Goal: Ask a question: Seek information or help from site administrators or community

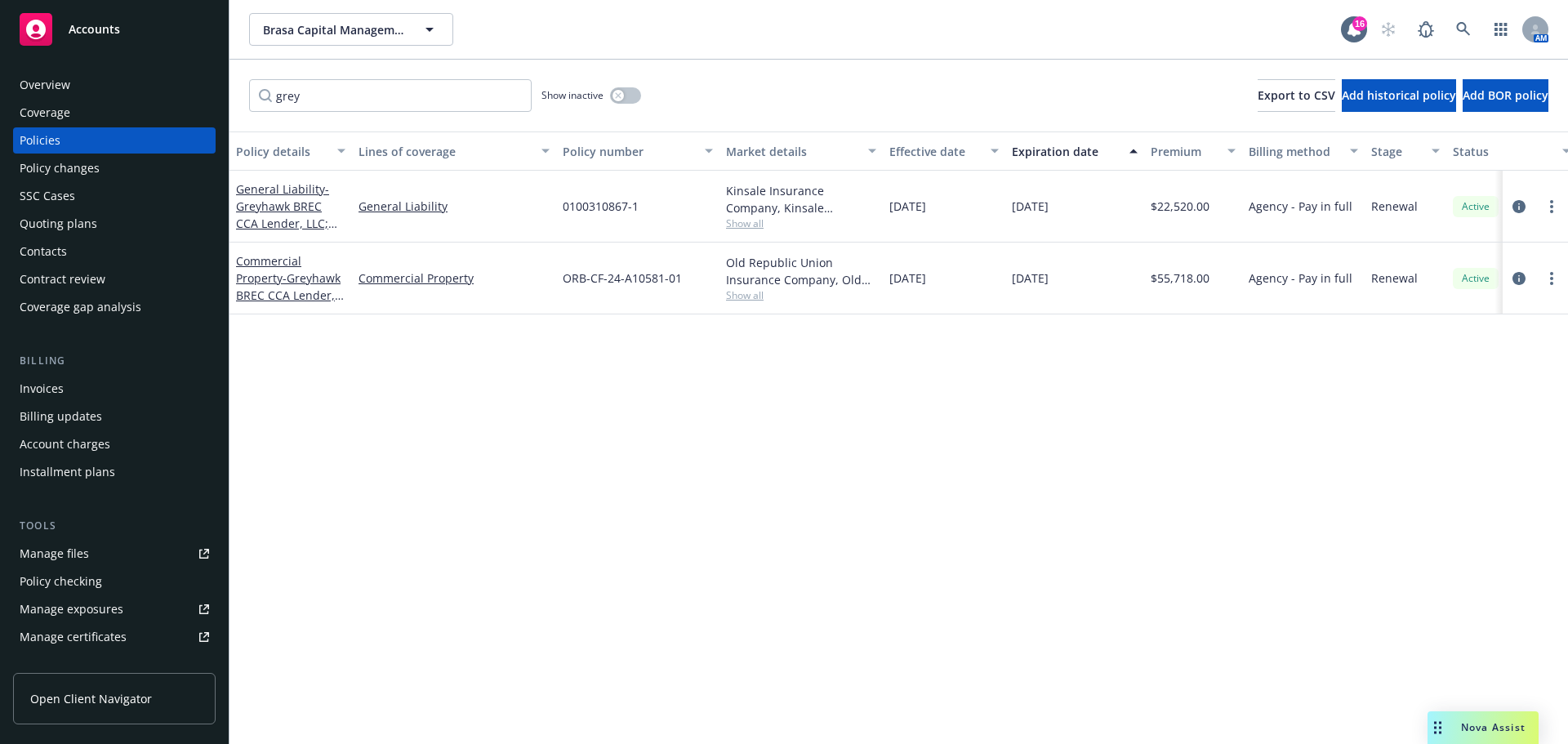
click at [1467, 735] on div "Nova Assist" at bounding box center [1483, 728] width 111 height 33
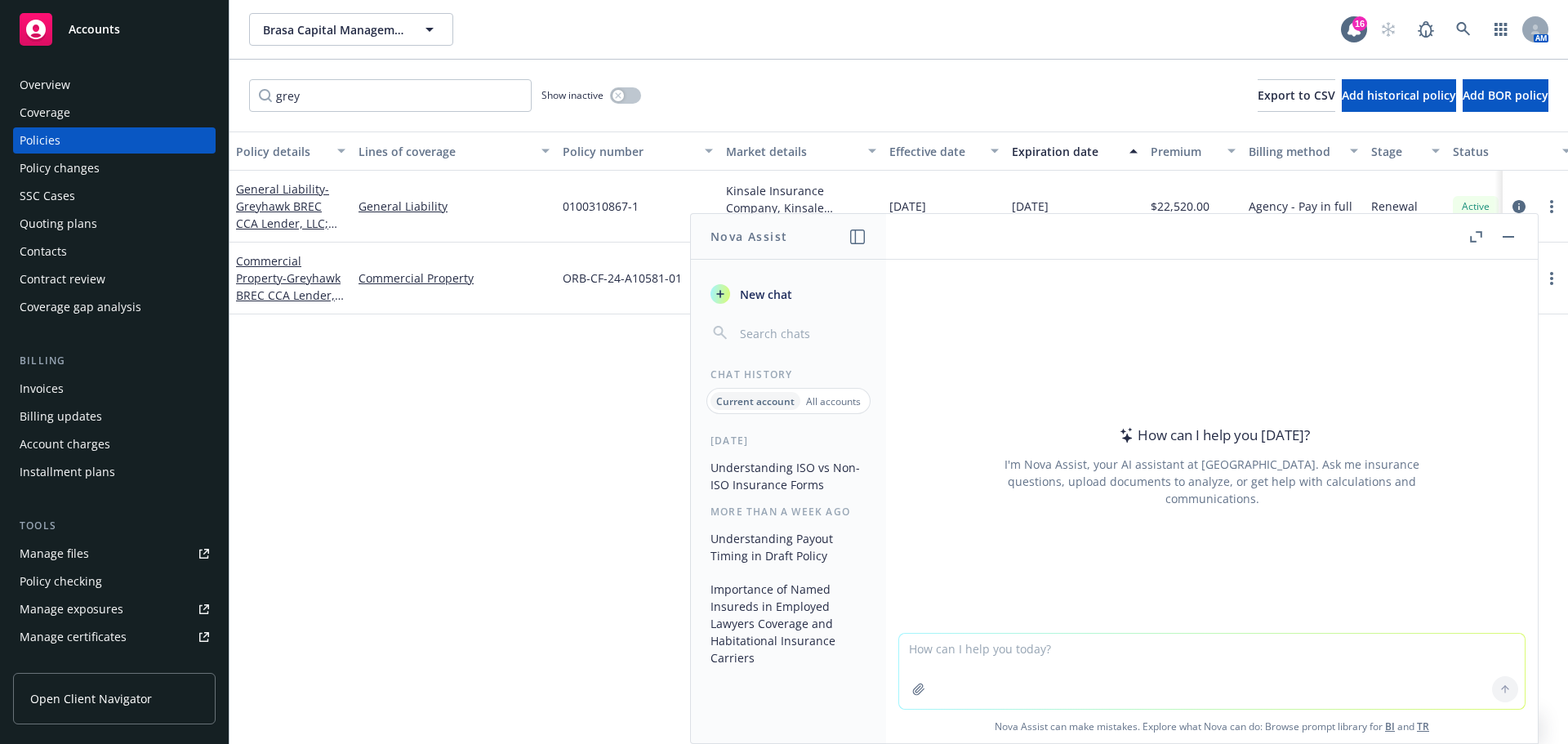
click at [1182, 635] on textarea at bounding box center [1212, 671] width 625 height 75
type textarea "what is a contractors liability placement"
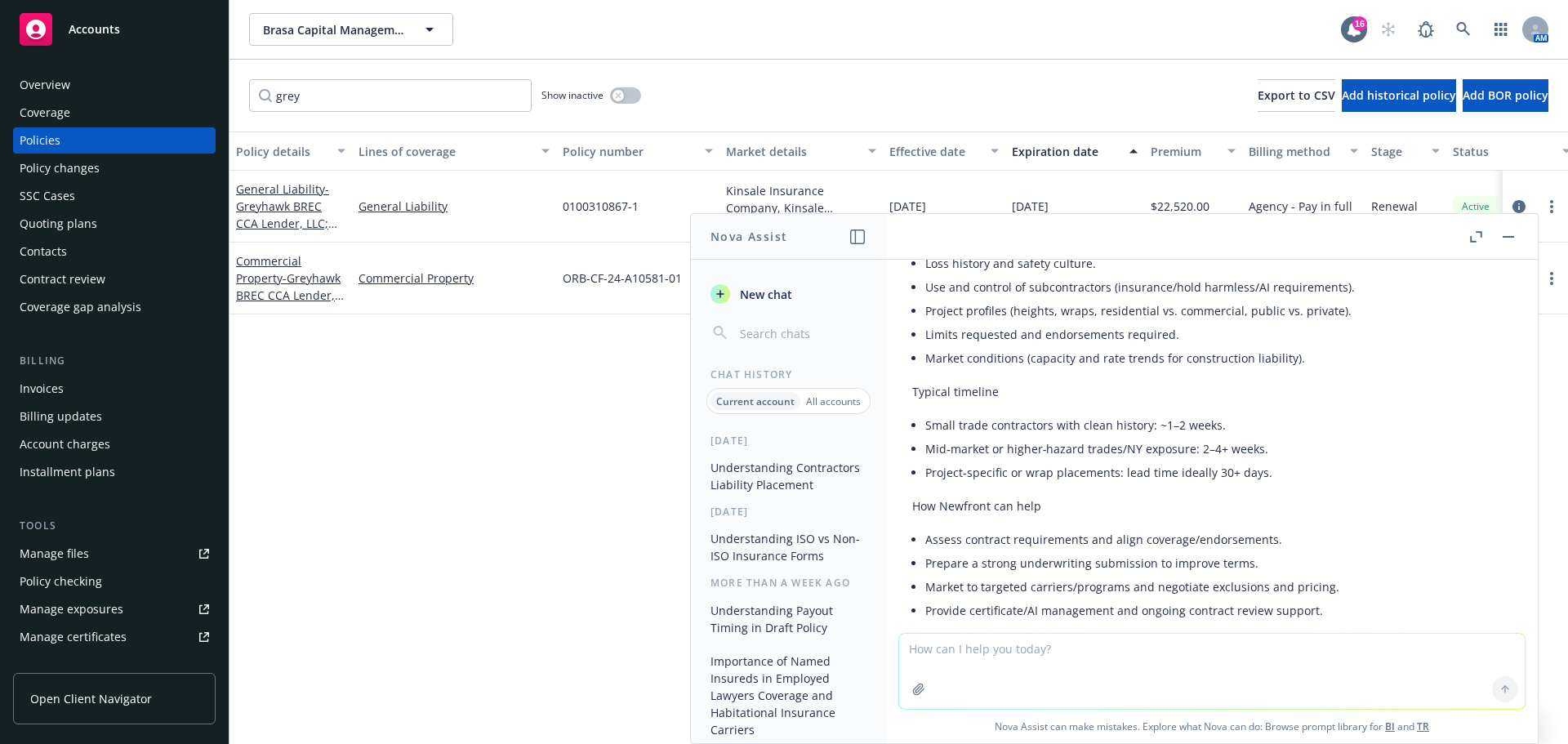
scroll to position [1143, 0]
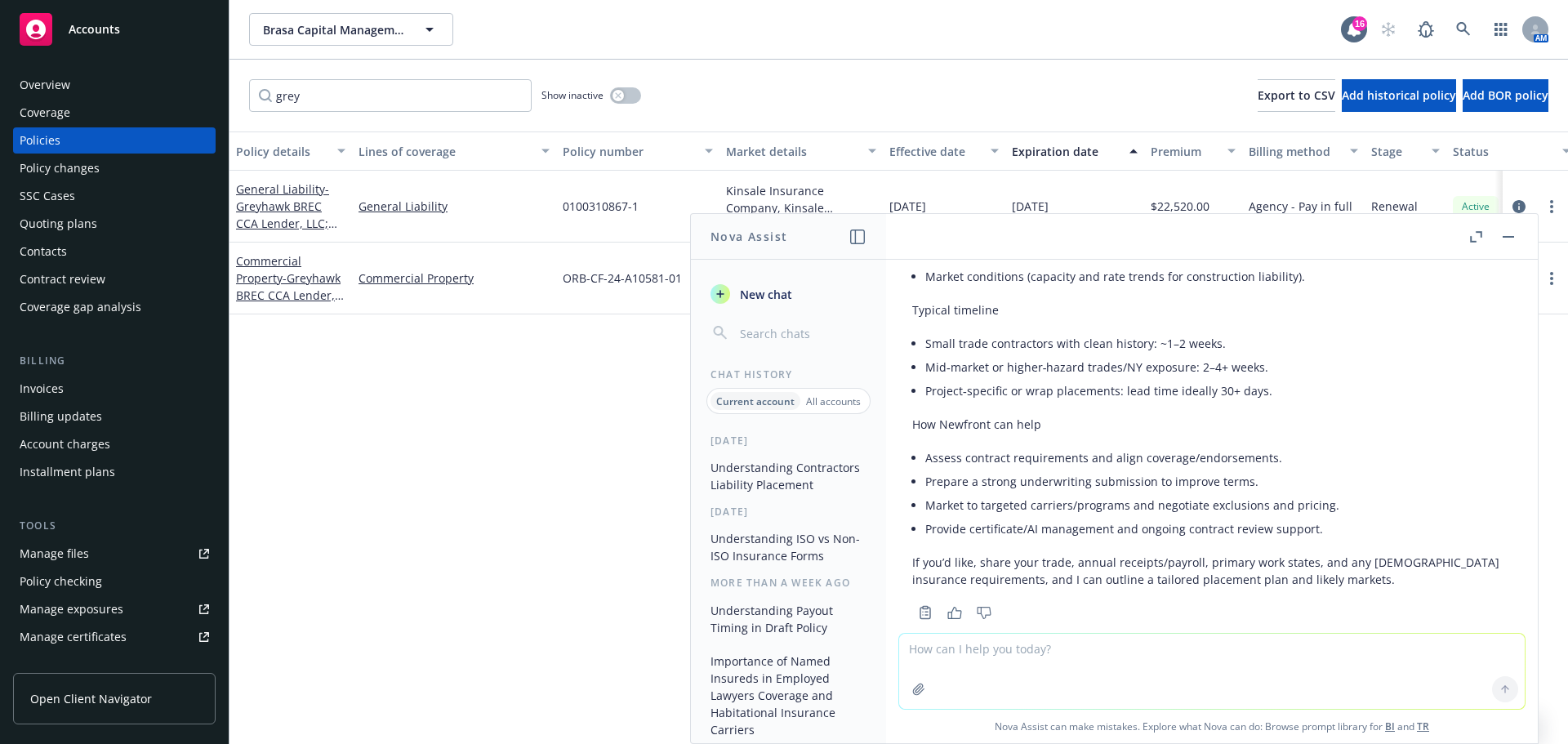
click at [1220, 661] on textarea at bounding box center [1212, 671] width 625 height 75
type textarea "what is an ARN notice"
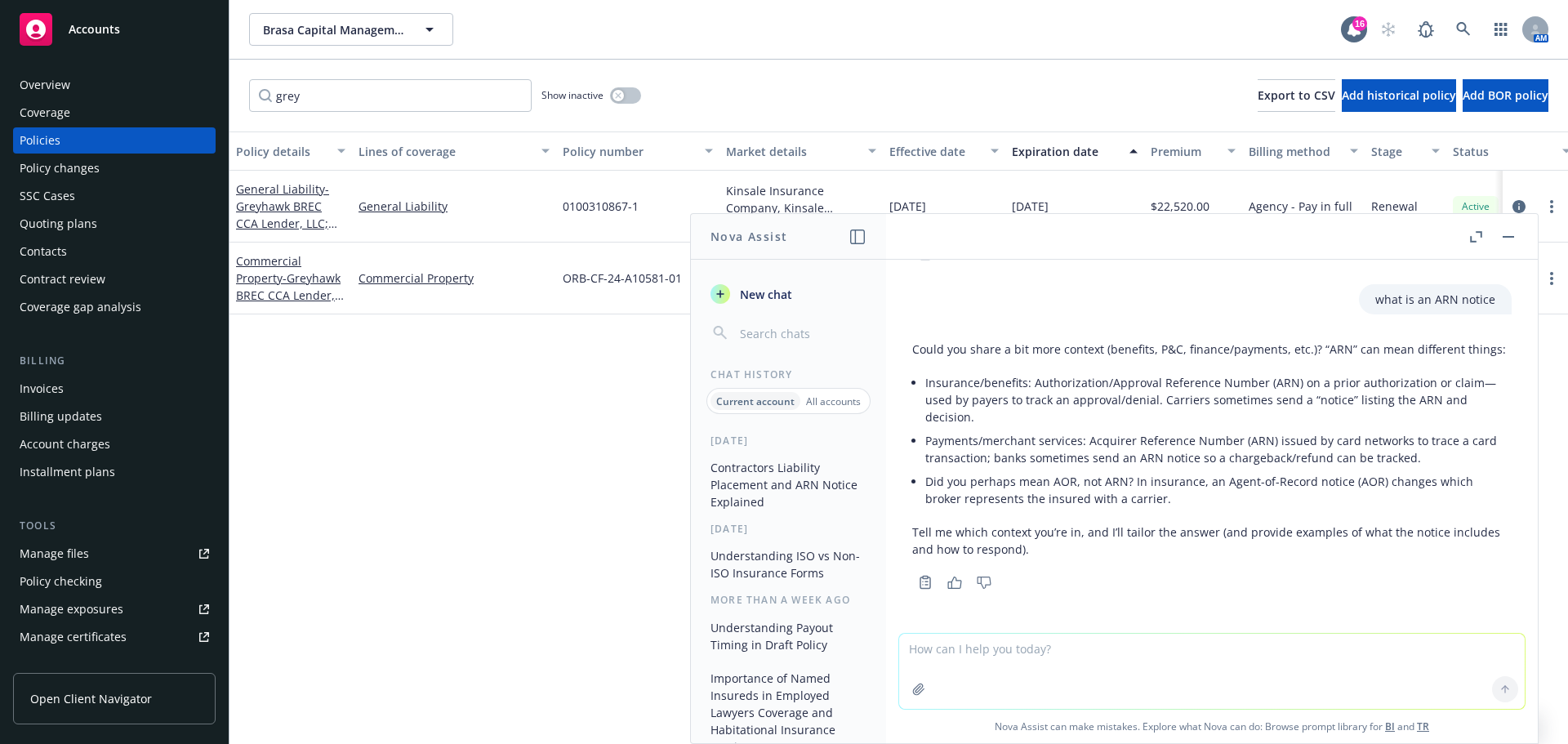
scroll to position [1520, 0]
click at [1176, 656] on textarea at bounding box center [1212, 671] width 625 height 75
